Goal: Task Accomplishment & Management: Manage account settings

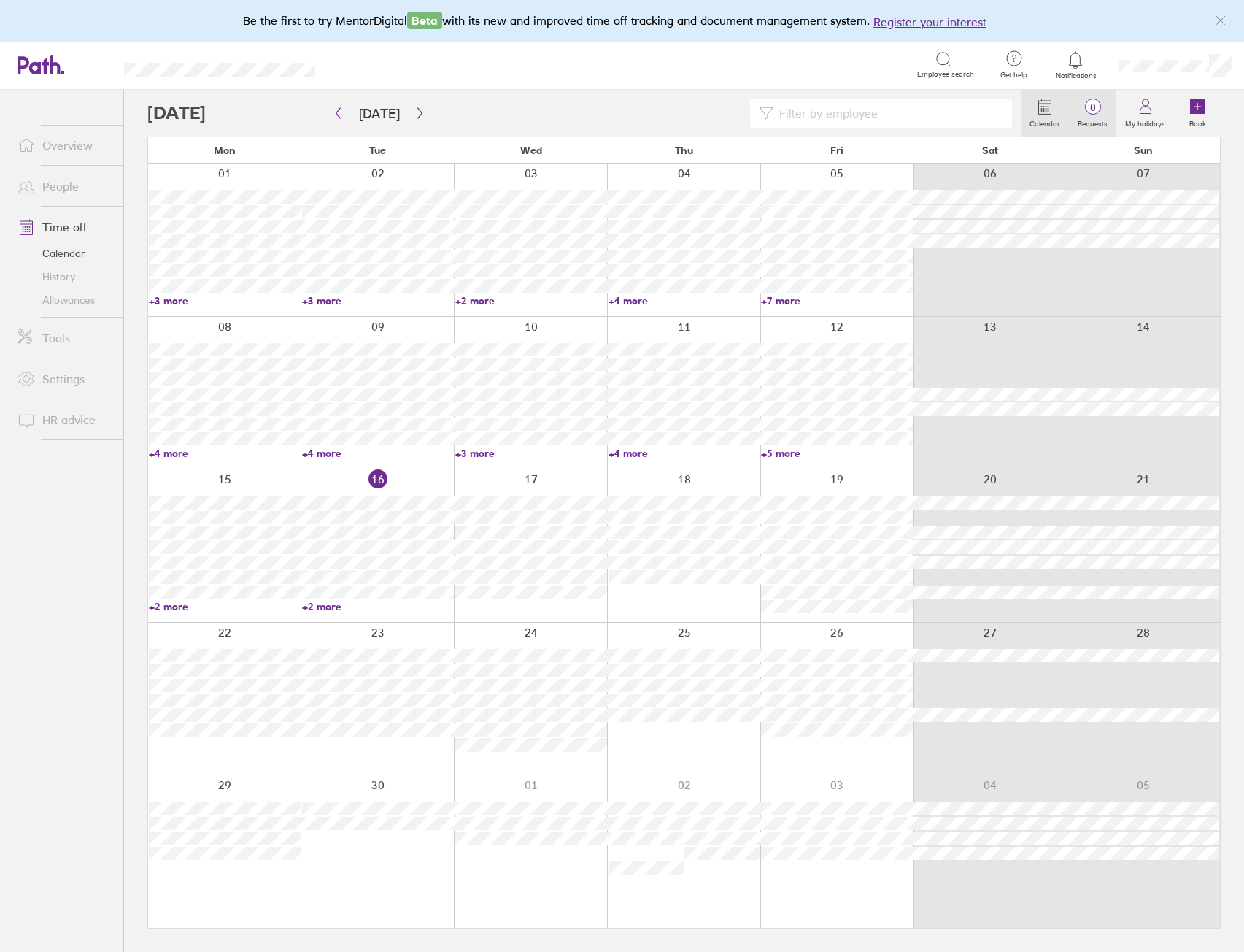
click at [1101, 123] on label "Requests" at bounding box center [1093, 121] width 47 height 13
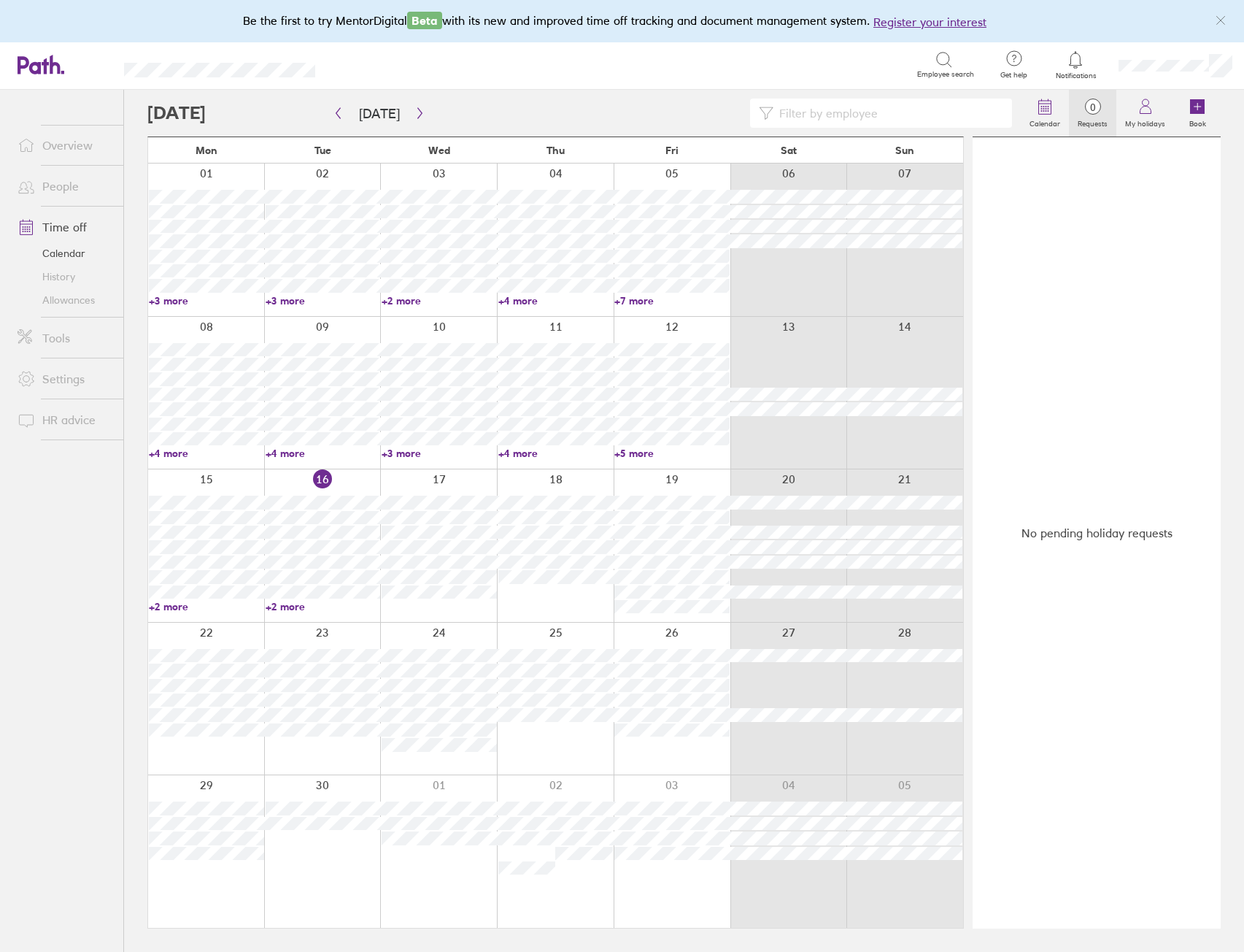
click at [174, 611] on link "+2 more" at bounding box center [206, 606] width 115 height 13
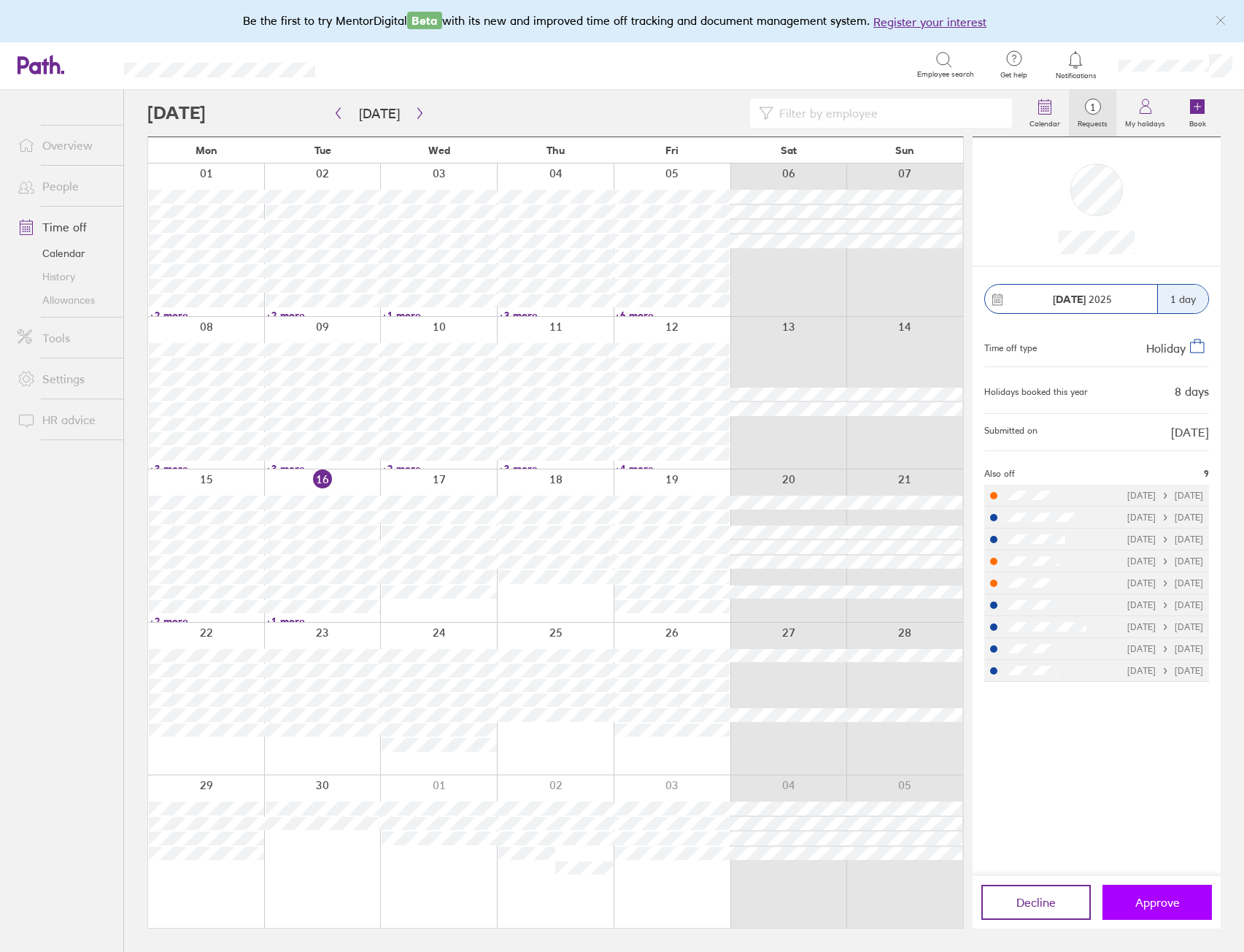
click at [1153, 898] on span "Approve" at bounding box center [1157, 902] width 45 height 13
